Goal: Information Seeking & Learning: Learn about a topic

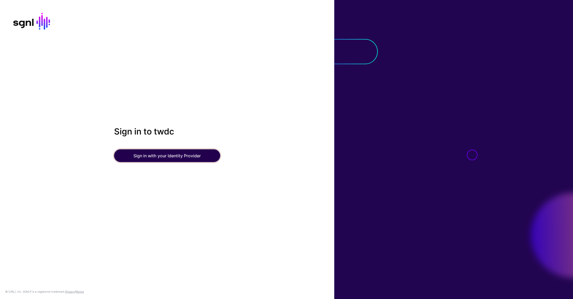
click at [161, 157] on button "Sign in with your Identity Provider" at bounding box center [167, 155] width 106 height 13
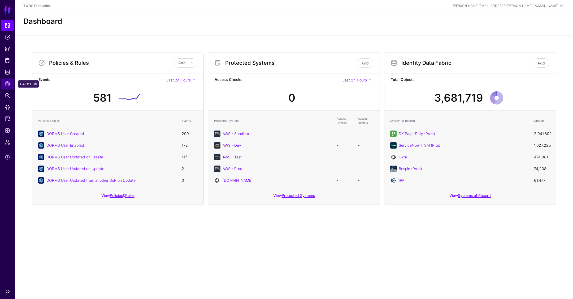
click at [8, 85] on span "CAEP Hub" at bounding box center [7, 83] width 5 height 5
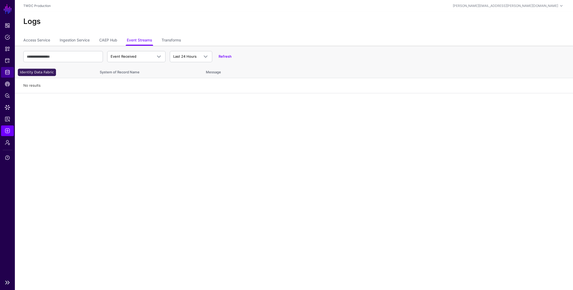
click at [7, 71] on span "Identity Data Fabric" at bounding box center [7, 72] width 5 height 5
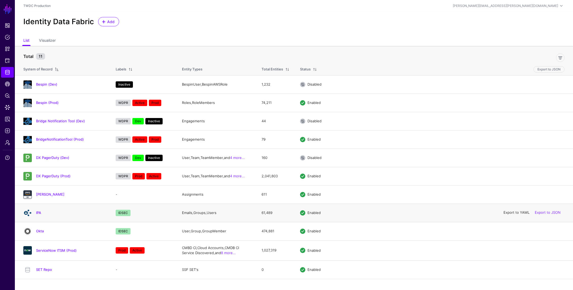
click at [512, 212] on link "Export to YAML" at bounding box center [517, 212] width 26 height 4
click at [38, 212] on link "IPA" at bounding box center [38, 212] width 5 height 4
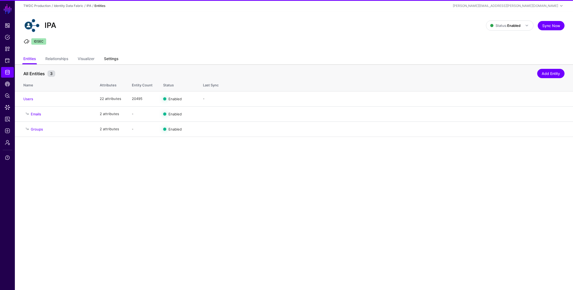
click at [115, 57] on link "Settings" at bounding box center [111, 59] width 14 height 10
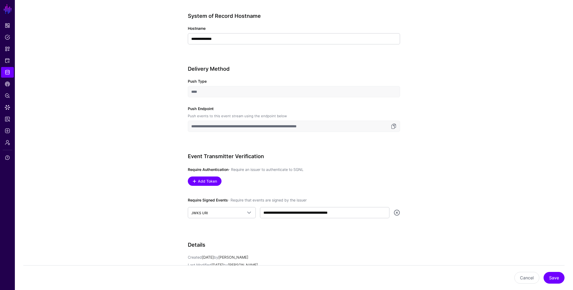
scroll to position [201, 0]
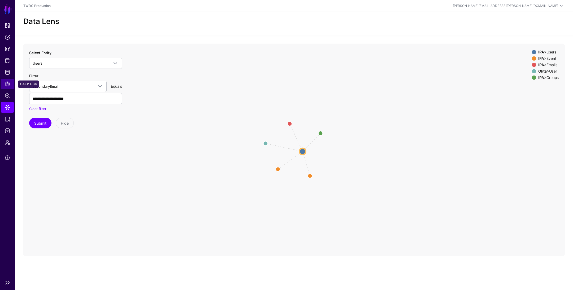
click at [7, 85] on span "CAEP Hub" at bounding box center [7, 83] width 5 height 5
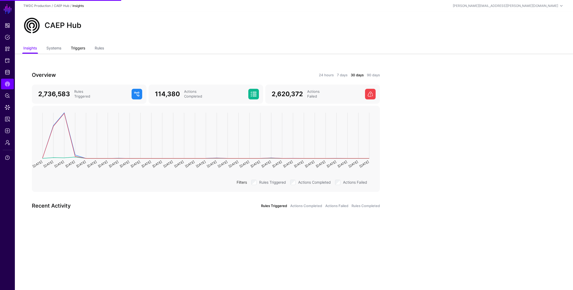
click at [82, 46] on link "Triggers" at bounding box center [78, 49] width 14 height 10
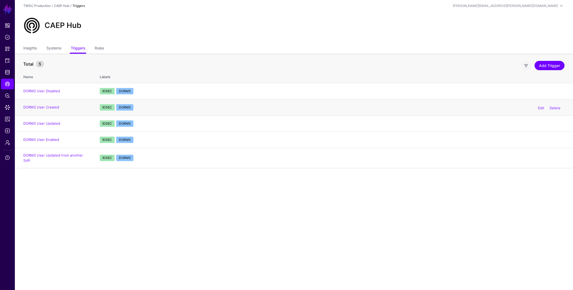
click at [61, 107] on td "DORMS User Created" at bounding box center [55, 107] width 80 height 16
click at [56, 107] on link "DORMS User Created" at bounding box center [41, 107] width 36 height 4
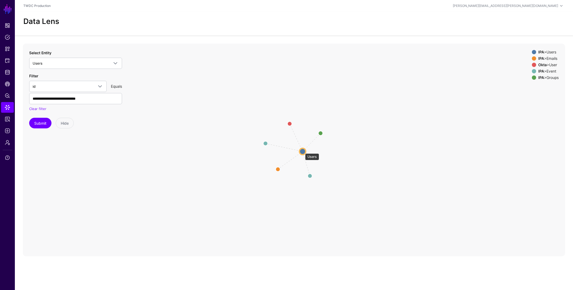
click at [303, 150] on circle at bounding box center [303, 151] width 6 height 6
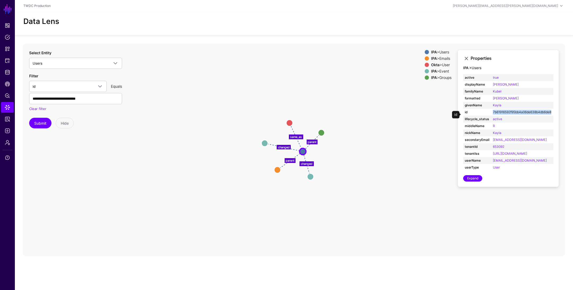
drag, startPoint x: 498, startPoint y: 118, endPoint x: 493, endPoint y: 113, distance: 7.0
click at [493, 113] on td "7b61916592f95bb4a06de638b4db6de8" at bounding box center [523, 112] width 62 height 7
copy link "7b61916592f95bb4a06de638b4db6de8"
click at [8, 130] on span "Logs" at bounding box center [7, 130] width 5 height 5
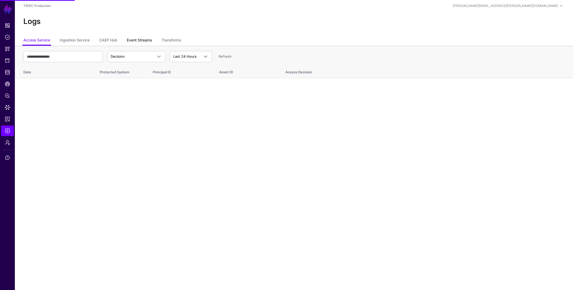
click at [143, 39] on link "Event Streams" at bounding box center [139, 41] width 25 height 10
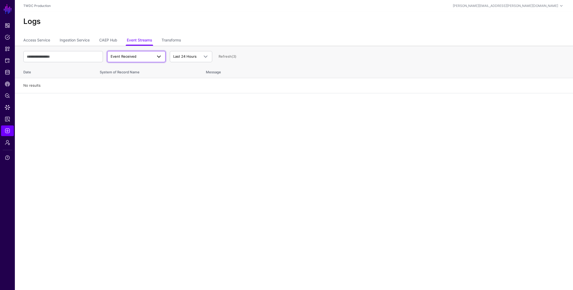
click at [134, 59] on link "Event Received" at bounding box center [136, 56] width 58 height 11
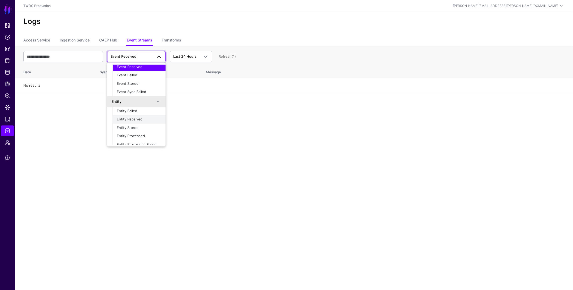
scroll to position [17, 0]
click at [140, 131] on span "Entity Processed" at bounding box center [131, 131] width 28 height 4
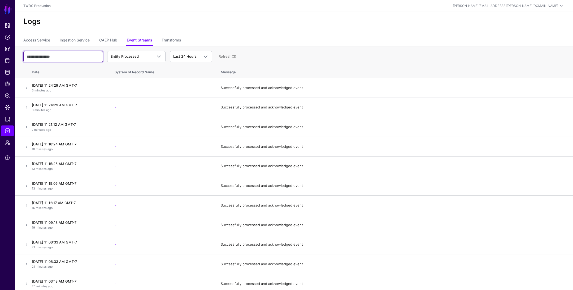
click at [79, 57] on input "text" at bounding box center [63, 56] width 80 height 11
paste input "**********"
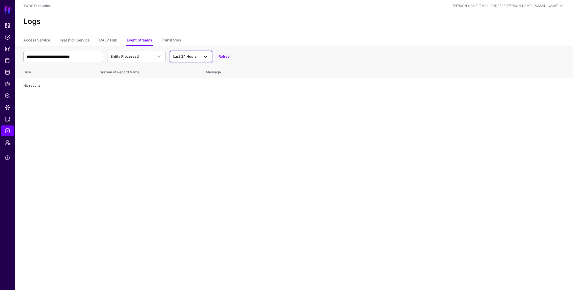
click at [181, 54] on span "Last 24 Hours" at bounding box center [186, 56] width 26 height 5
click at [189, 79] on span "Last 7 Days" at bounding box center [183, 77] width 19 height 4
click at [87, 58] on input "**********" at bounding box center [63, 56] width 80 height 11
paste input "text"
type input "**********"
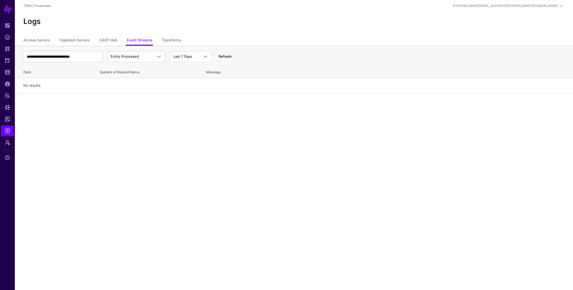
click at [229, 55] on link "Refresh" at bounding box center [225, 56] width 13 height 4
click at [7, 109] on span "Data Lens" at bounding box center [7, 107] width 5 height 5
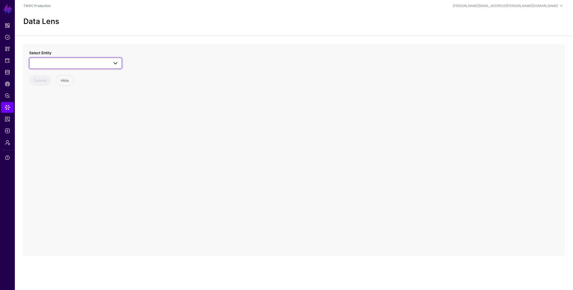
click at [78, 62] on span at bounding box center [76, 63] width 86 height 6
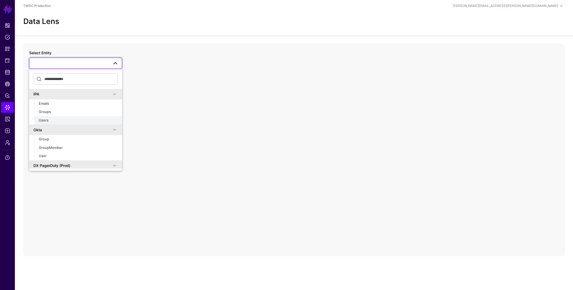
click at [75, 120] on div "Users" at bounding box center [78, 120] width 79 height 5
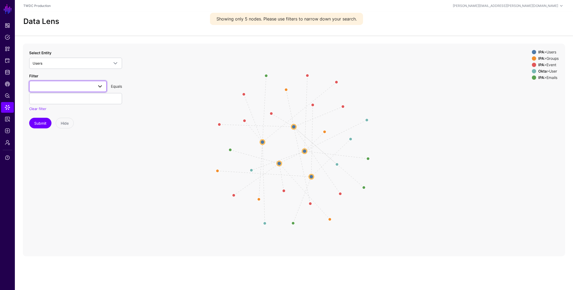
click at [83, 90] on link at bounding box center [67, 86] width 77 height 11
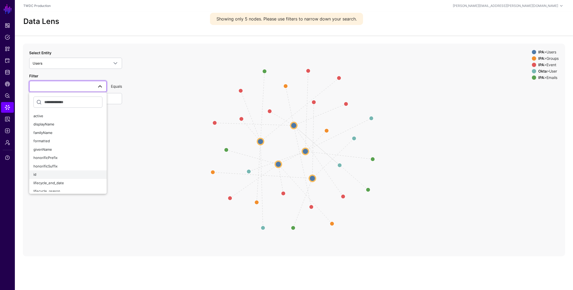
click at [64, 170] on button "id" at bounding box center [67, 174] width 77 height 8
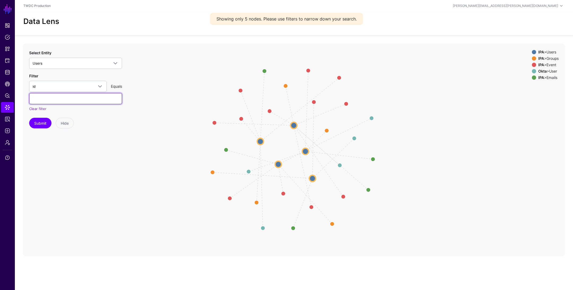
click at [80, 100] on input "text" at bounding box center [75, 98] width 93 height 11
paste input "**********"
type input "**********"
click at [45, 124] on button "Submit" at bounding box center [40, 123] width 22 height 11
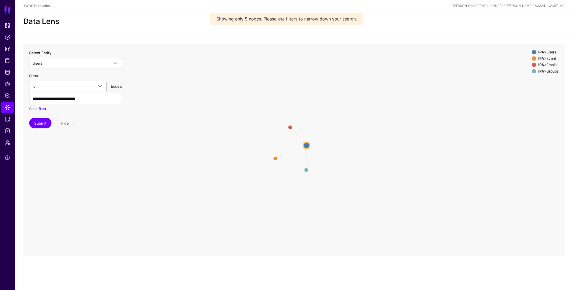
click at [308, 145] on circle at bounding box center [306, 145] width 6 height 6
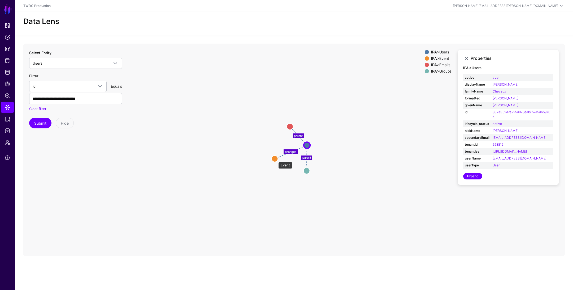
click at [276, 159] on circle at bounding box center [275, 158] width 6 height 6
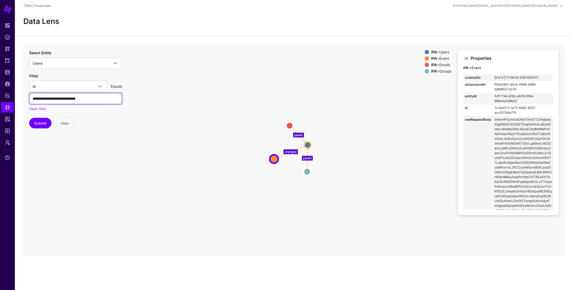
click at [107, 97] on input "**********" at bounding box center [75, 98] width 93 height 11
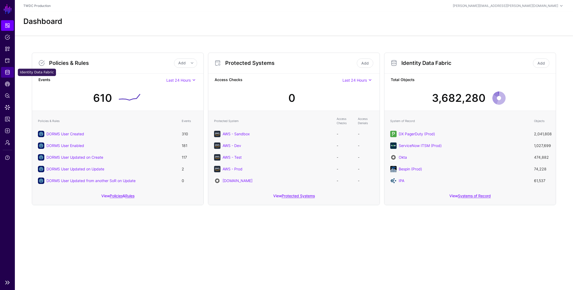
click at [7, 73] on span "Identity Data Fabric" at bounding box center [7, 72] width 5 height 5
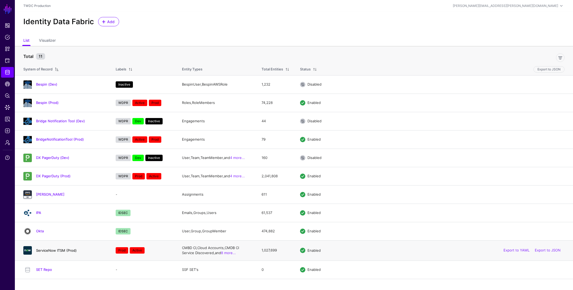
click at [53, 249] on link "ServiceNow ITSM (Prod)" at bounding box center [56, 250] width 41 height 4
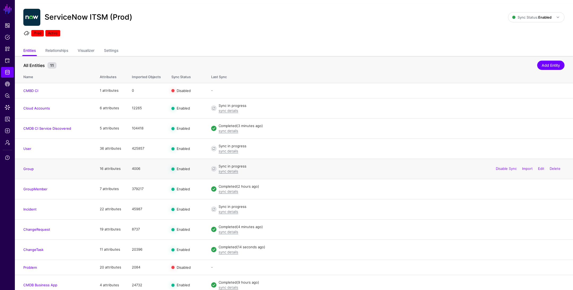
scroll to position [12, 0]
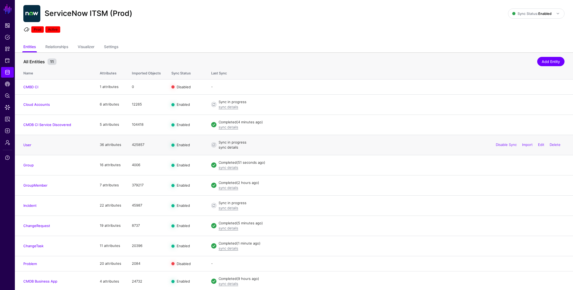
click at [233, 147] on link "sync details" at bounding box center [229, 147] width 20 height 4
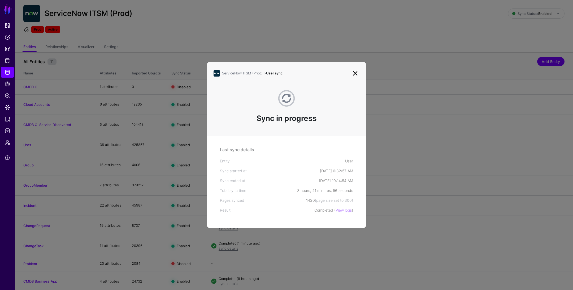
click at [356, 74] on link at bounding box center [355, 73] width 8 height 8
